Goal: Transaction & Acquisition: Purchase product/service

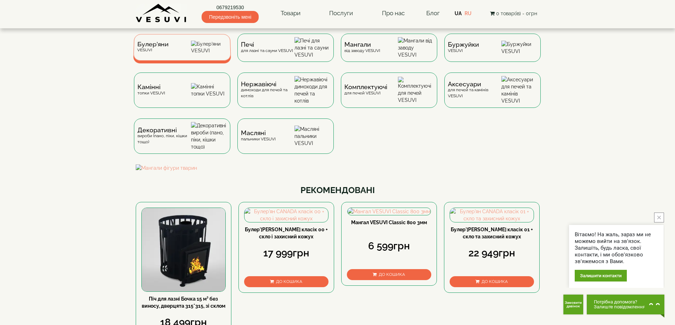
click at [176, 48] on div "Булер'яни VESUVI" at bounding box center [182, 47] width 98 height 27
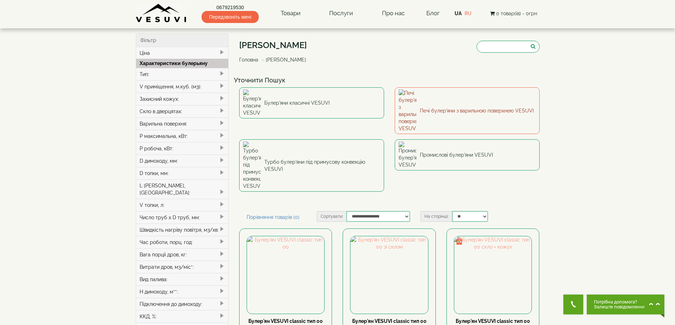
click at [414, 102] on img at bounding box center [407, 111] width 18 height 42
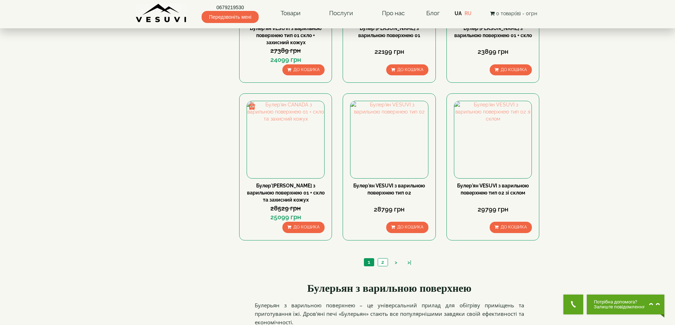
scroll to position [708, 0]
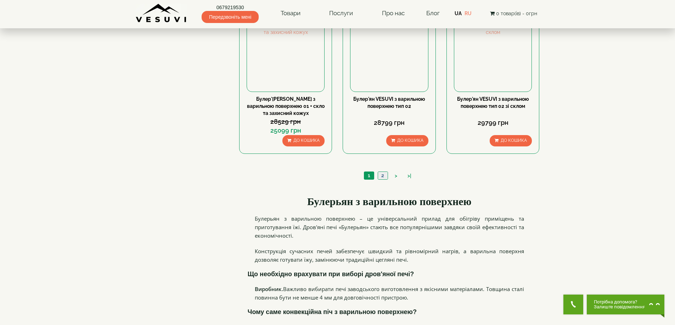
click at [381, 175] on link "2" at bounding box center [382, 175] width 10 height 7
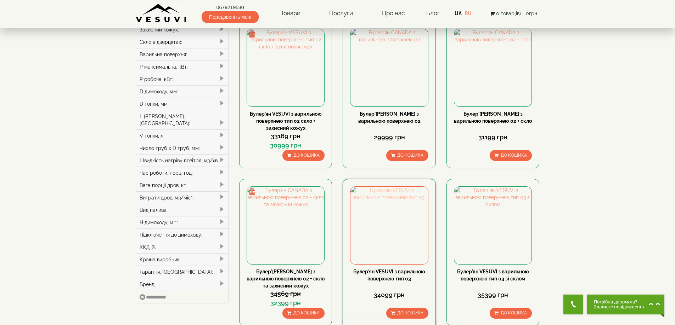
scroll to position [106, 0]
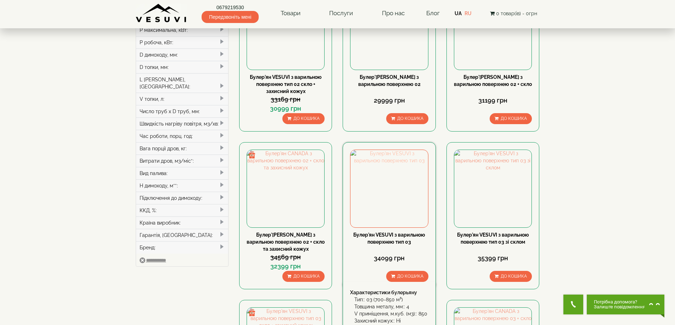
click at [387, 212] on img at bounding box center [388, 188] width 77 height 77
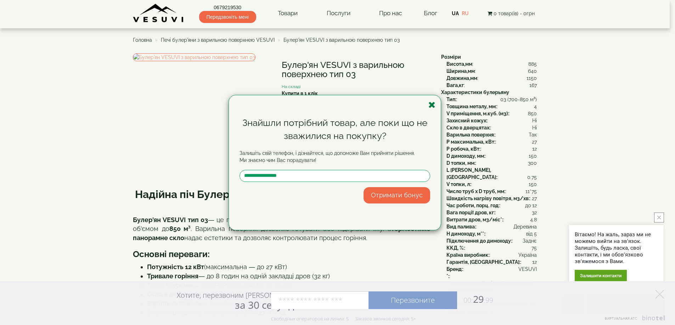
click at [431, 106] on icon "button" at bounding box center [431, 105] width 7 height 9
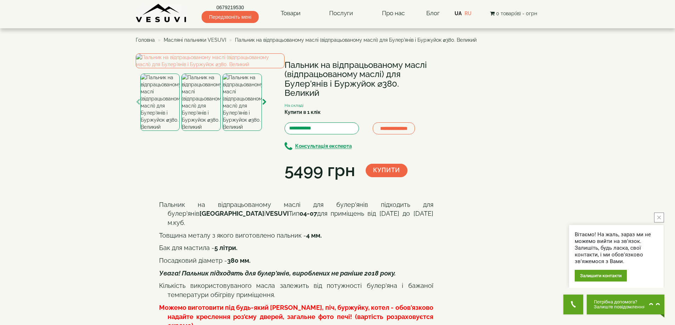
click at [206, 40] on span "Масляні пальники VESUVI" at bounding box center [195, 40] width 62 height 6
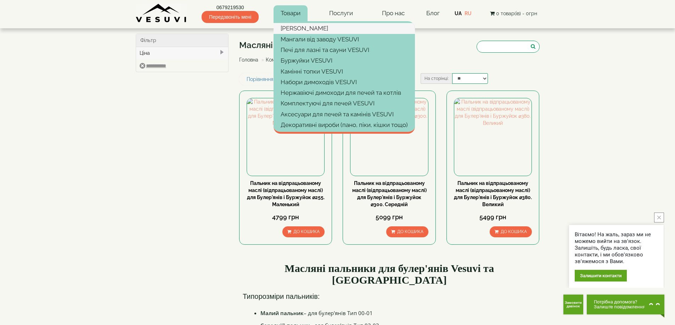
click at [293, 31] on link "[PERSON_NAME]" at bounding box center [343, 28] width 141 height 11
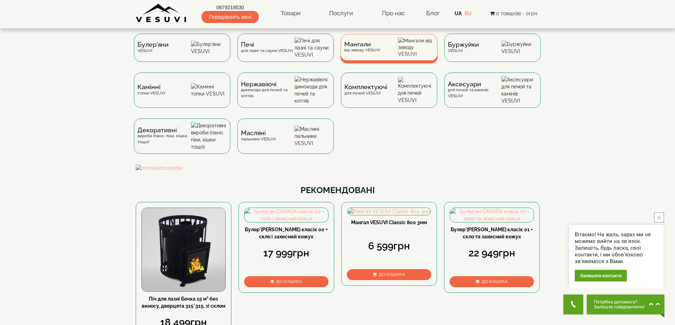
click at [355, 47] on span "Мангали" at bounding box center [362, 44] width 36 height 5
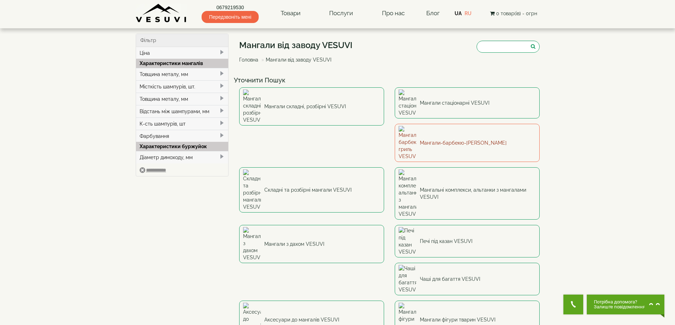
click at [394, 126] on link "Мангали-барбекю-[PERSON_NAME]" at bounding box center [466, 143] width 145 height 38
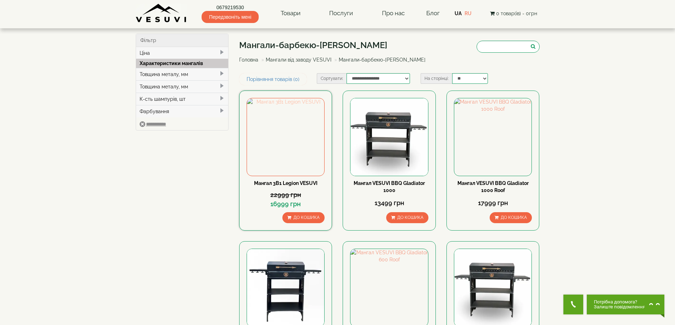
drag, startPoint x: 0, startPoint y: 0, endPoint x: 291, endPoint y: 126, distance: 316.7
click at [291, 126] on img at bounding box center [285, 136] width 77 height 77
